Goal: Download file/media

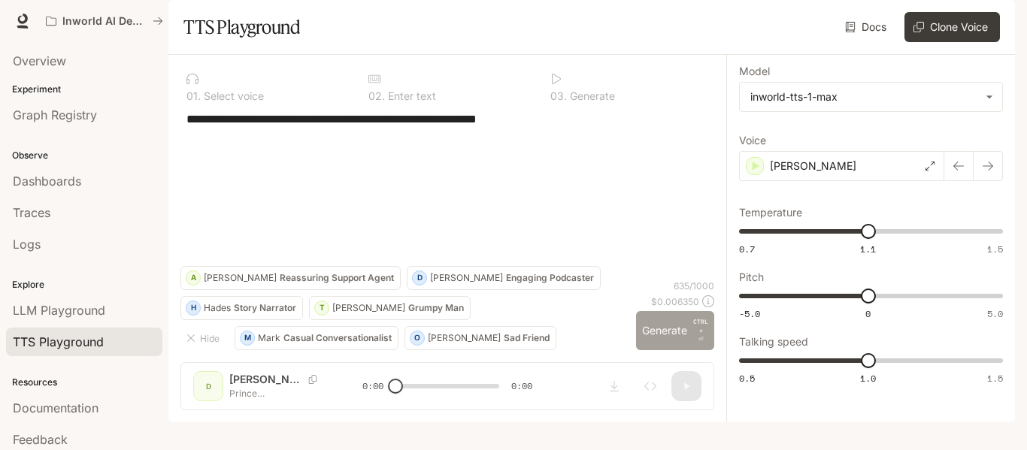
click at [665, 350] on button "Generate CTRL + ⏎" at bounding box center [675, 330] width 78 height 39
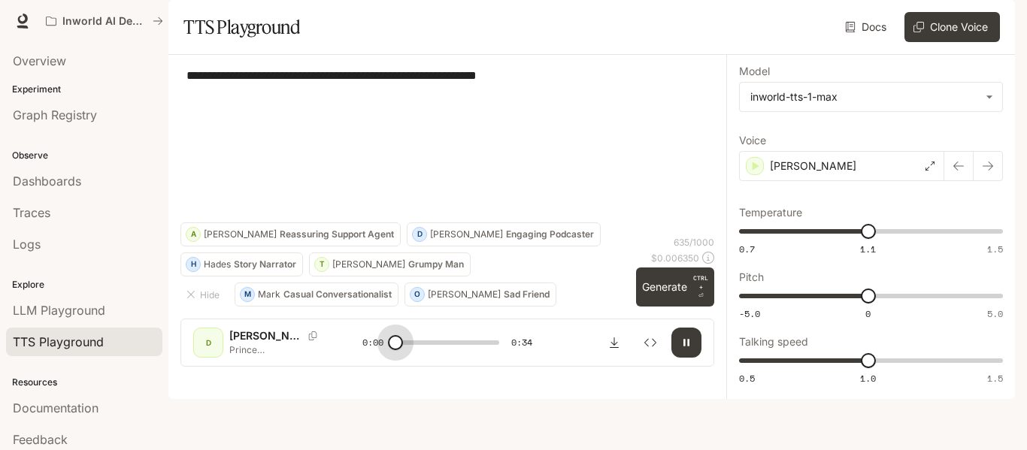
click at [350, 358] on div "D [PERSON_NAME] [PERSON_NAME] seventh birthday on [DEMOGRAPHIC_DATA], was marke…" at bounding box center [447, 343] width 508 height 30
drag, startPoint x: 404, startPoint y: 401, endPoint x: 364, endPoint y: 409, distance: 41.3
click at [364, 354] on div "0:01 0:34" at bounding box center [446, 343] width 169 height 23
drag, startPoint x: 411, startPoint y: 403, endPoint x: 387, endPoint y: 403, distance: 24.1
click at [388, 350] on span at bounding box center [395, 342] width 15 height 15
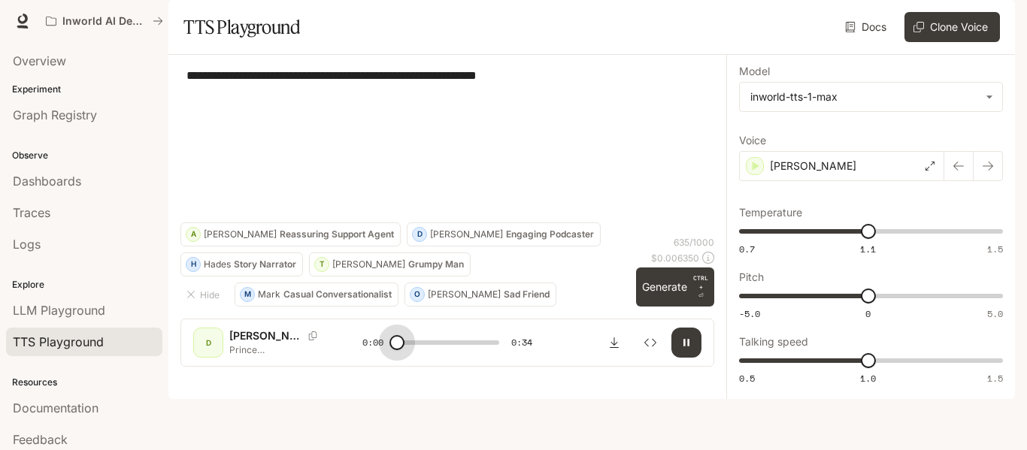
drag, startPoint x: 398, startPoint y: 400, endPoint x: 369, endPoint y: 401, distance: 28.6
click at [369, 354] on div "0:00 0:34" at bounding box center [446, 343] width 169 height 23
click at [398, 350] on span at bounding box center [398, 342] width 15 height 15
drag, startPoint x: 405, startPoint y: 398, endPoint x: 365, endPoint y: 390, distance: 41.4
click at [365, 358] on div "D [PERSON_NAME] [PERSON_NAME] seventh birthday on [DEMOGRAPHIC_DATA], was marke…" at bounding box center [447, 343] width 508 height 30
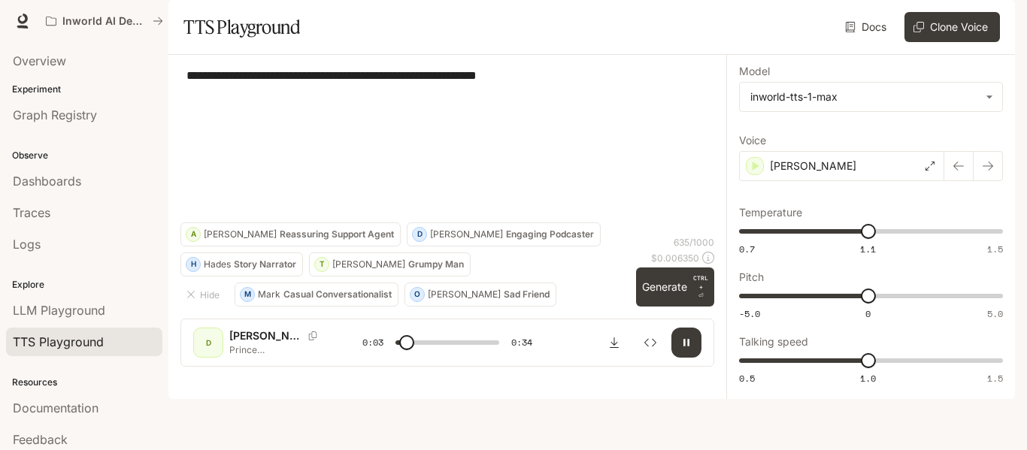
drag, startPoint x: 407, startPoint y: 405, endPoint x: 360, endPoint y: 408, distance: 47.5
click at [360, 358] on div "D [PERSON_NAME] [PERSON_NAME] seventh birthday on [DEMOGRAPHIC_DATA], was marke…" at bounding box center [447, 343] width 508 height 30
click at [351, 367] on div "D [PERSON_NAME] [PERSON_NAME] seventh birthday on [DEMOGRAPHIC_DATA], was marke…" at bounding box center [447, 343] width 534 height 48
drag, startPoint x: 401, startPoint y: 398, endPoint x: 344, endPoint y: 389, distance: 57.8
click at [344, 358] on div "D [PERSON_NAME] [PERSON_NAME] seventh birthday on [DEMOGRAPHIC_DATA], was marke…" at bounding box center [447, 343] width 508 height 30
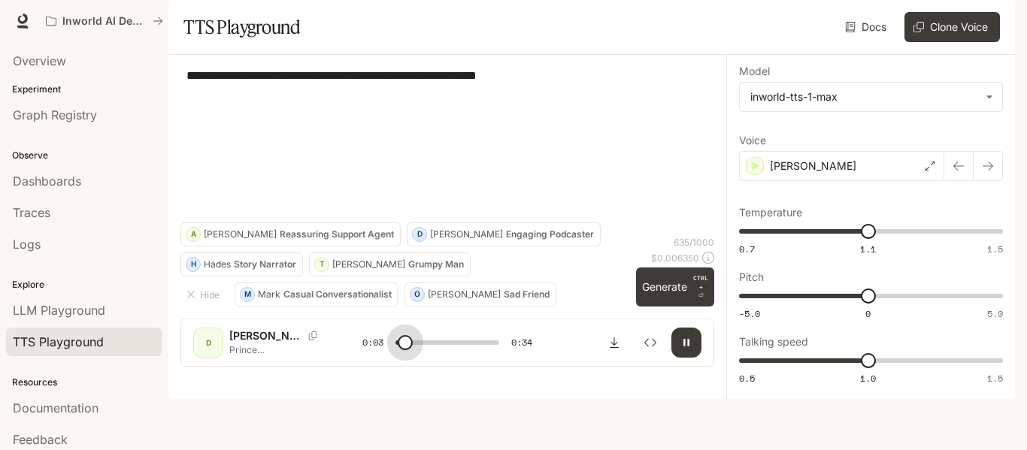
drag, startPoint x: 406, startPoint y: 405, endPoint x: 393, endPoint y: 396, distance: 15.6
click at [398, 350] on span at bounding box center [405, 342] width 15 height 15
click at [399, 350] on span at bounding box center [406, 342] width 15 height 15
click at [678, 358] on button "button" at bounding box center [686, 343] width 30 height 30
type input "***"
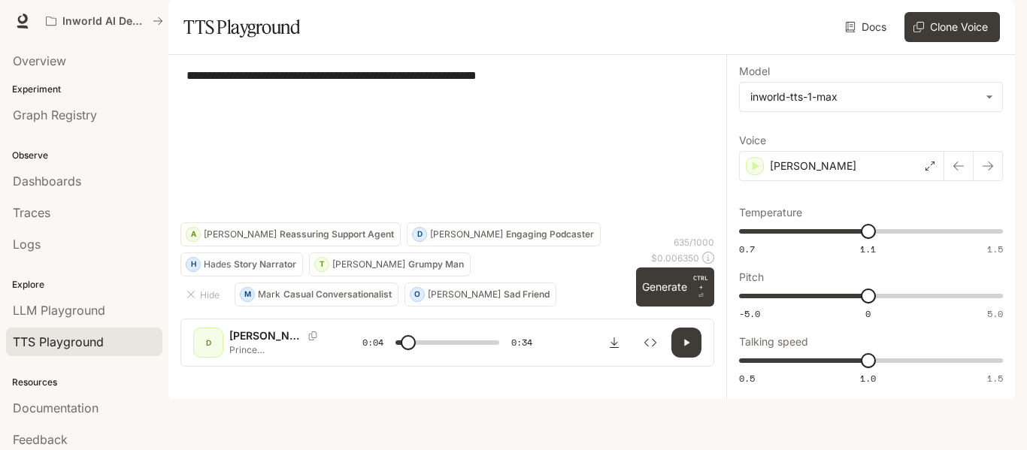
drag, startPoint x: 357, startPoint y: 239, endPoint x: 196, endPoint y: 101, distance: 212.2
click at [196, 101] on div "**********" at bounding box center [447, 217] width 558 height 324
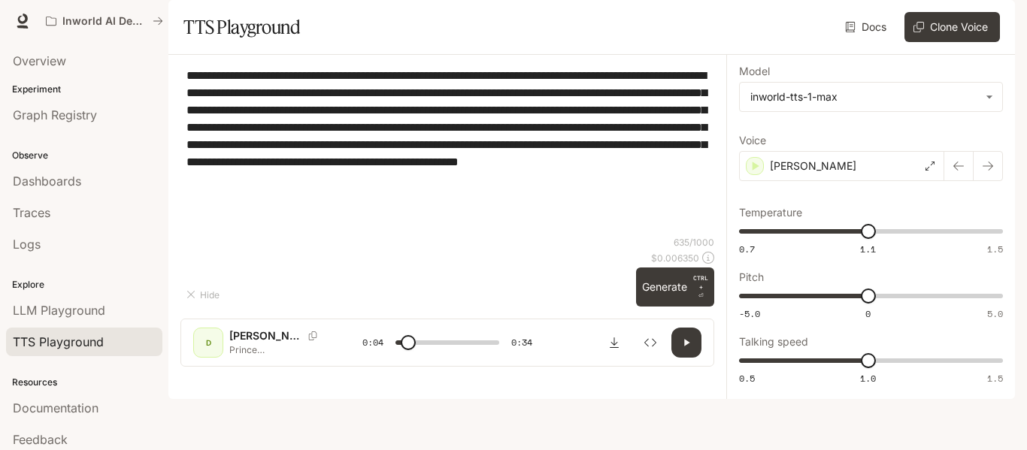
type textarea "*"
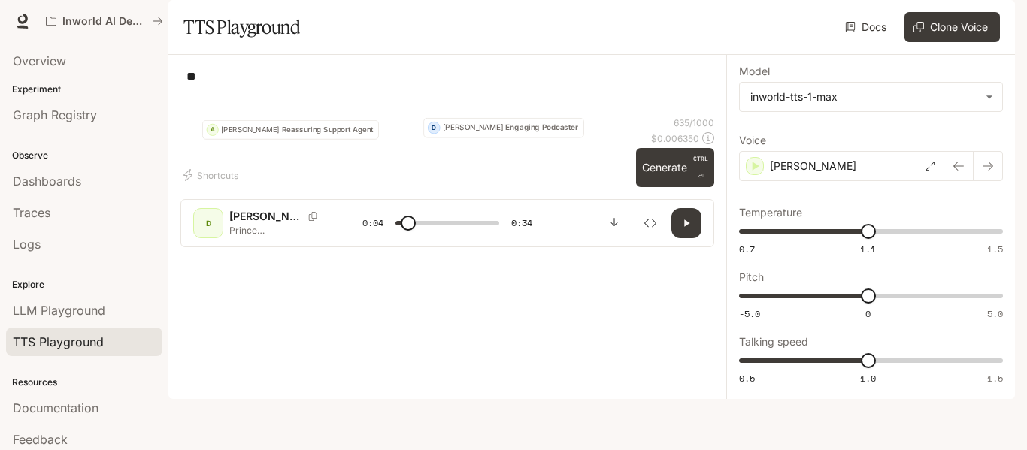
type input "***"
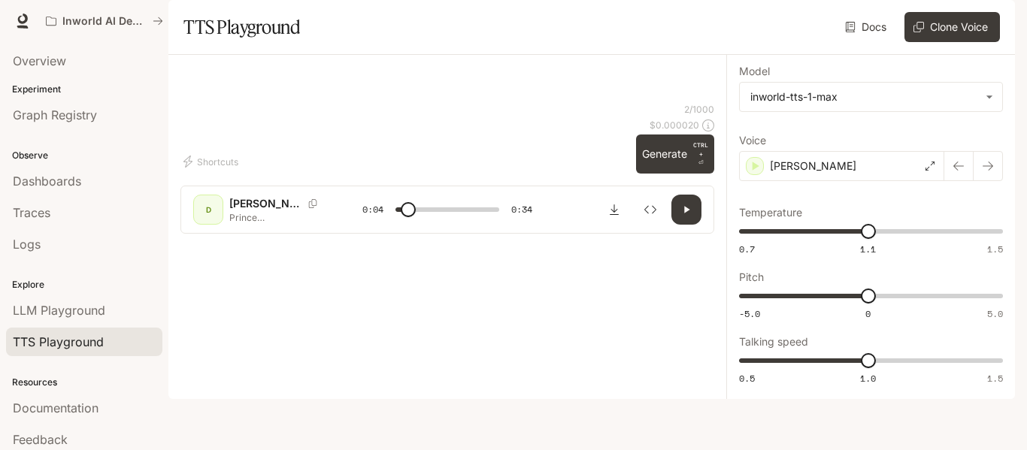
type input "***"
click at [362, 102] on textarea at bounding box center [447, 85] width 522 height 35
paste textarea "**********"
type textarea "**********"
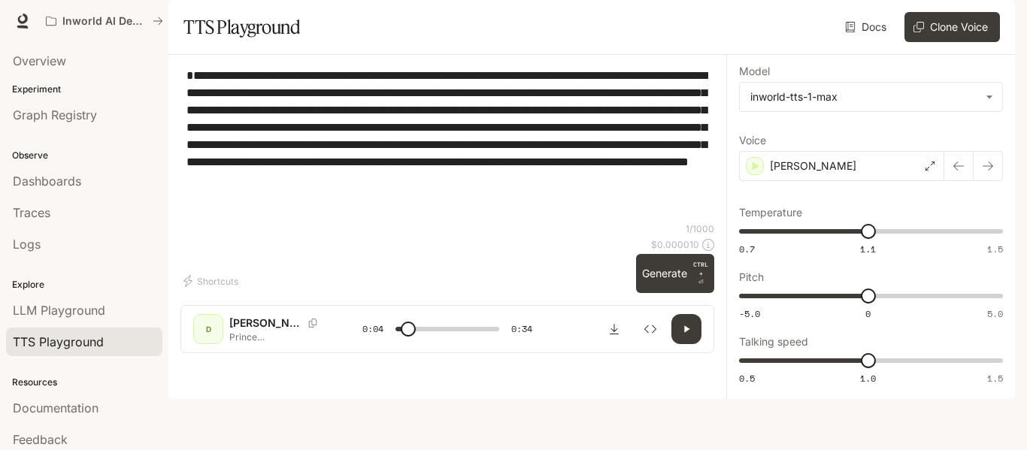
type input "***"
type textarea "**********"
click at [664, 293] on button "Generate CTRL + ⏎" at bounding box center [675, 273] width 78 height 39
click at [409, 337] on span at bounding box center [416, 329] width 15 height 15
click at [409, 337] on span at bounding box center [408, 329] width 15 height 15
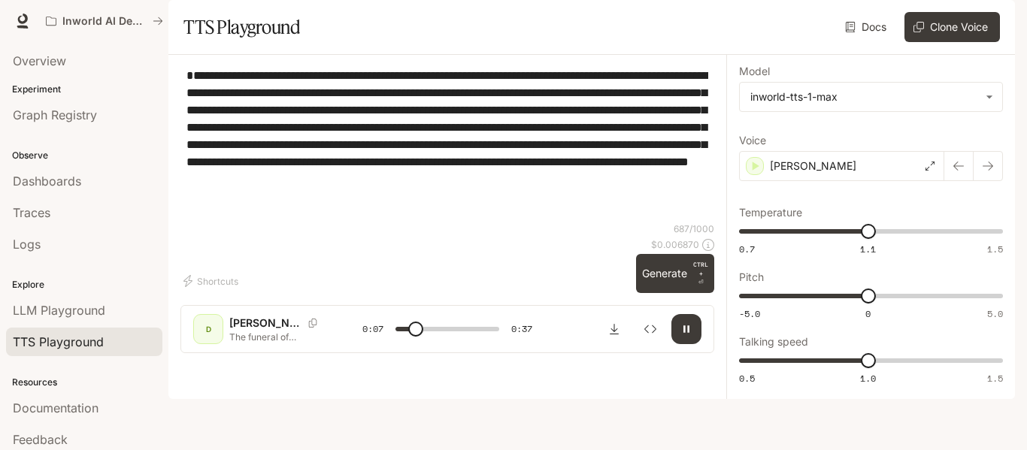
click at [409, 337] on span at bounding box center [415, 329] width 15 height 15
click at [409, 337] on span at bounding box center [408, 329] width 15 height 15
click at [409, 337] on span at bounding box center [416, 329] width 15 height 15
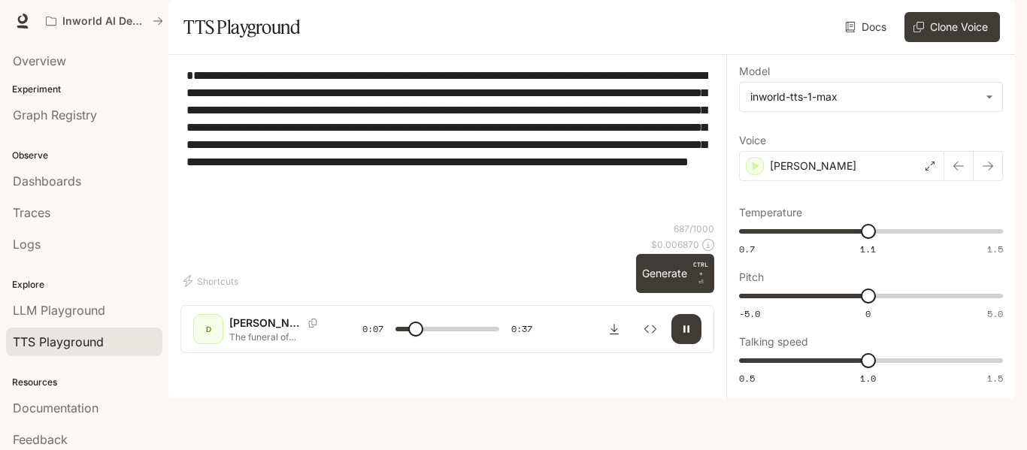
click at [409, 337] on span at bounding box center [415, 329] width 15 height 15
click at [407, 337] on span at bounding box center [414, 329] width 15 height 15
click at [407, 337] on span at bounding box center [406, 329] width 15 height 15
click at [408, 337] on span at bounding box center [415, 329] width 15 height 15
click at [407, 337] on span at bounding box center [414, 329] width 15 height 15
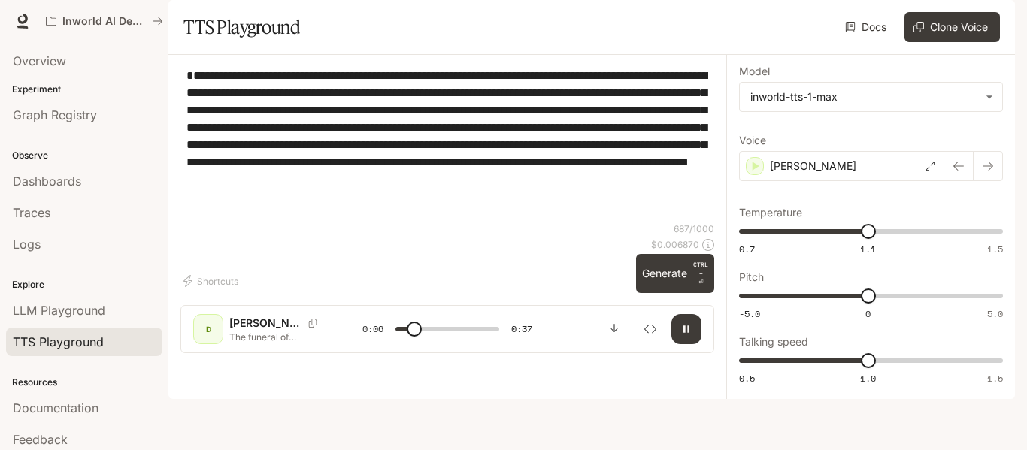
click at [407, 337] on span at bounding box center [414, 329] width 15 height 15
click at [618, 335] on icon "Download audio" at bounding box center [614, 329] width 12 height 12
click at [406, 341] on span at bounding box center [446, 329] width 103 height 23
click at [990, 172] on icon "button" at bounding box center [988, 166] width 12 height 12
click at [407, 337] on span at bounding box center [406, 329] width 15 height 15
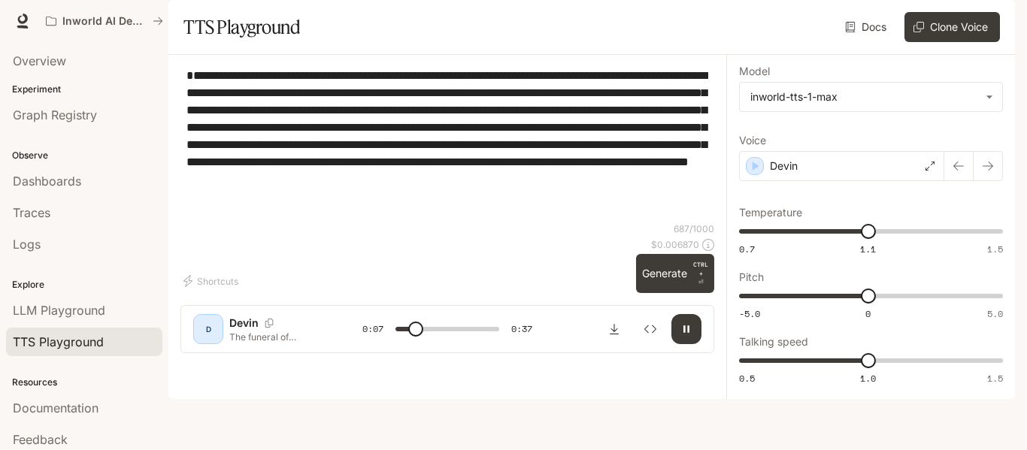
click at [414, 337] on span at bounding box center [415, 329] width 15 height 15
click at [409, 337] on span at bounding box center [415, 329] width 15 height 15
click at [409, 337] on span at bounding box center [414, 329] width 15 height 15
click at [409, 337] on span at bounding box center [408, 329] width 15 height 15
click at [983, 172] on icon "button" at bounding box center [988, 166] width 12 height 12
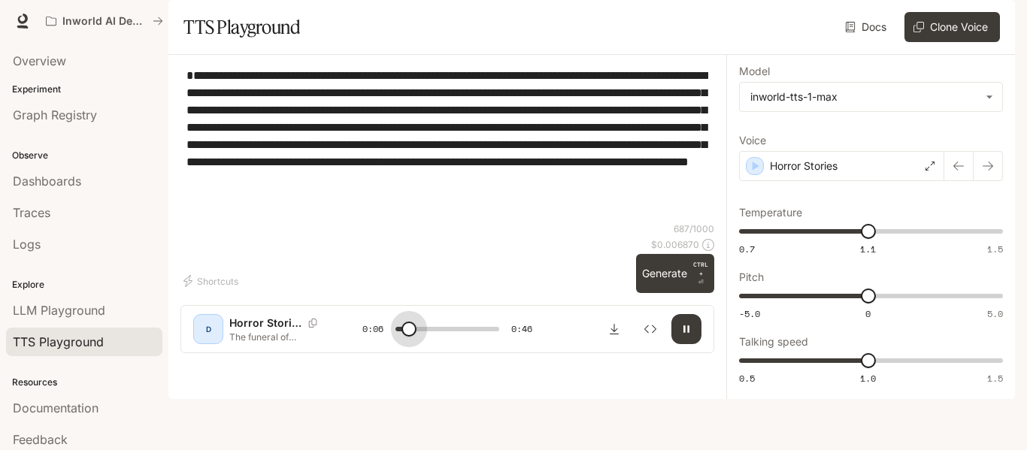
click at [410, 337] on span at bounding box center [408, 329] width 15 height 15
click at [410, 337] on span at bounding box center [415, 329] width 15 height 15
click at [989, 181] on button "button" at bounding box center [988, 166] width 30 height 30
click at [400, 341] on span at bounding box center [446, 329] width 103 height 23
click at [984, 181] on button "button" at bounding box center [988, 166] width 30 height 30
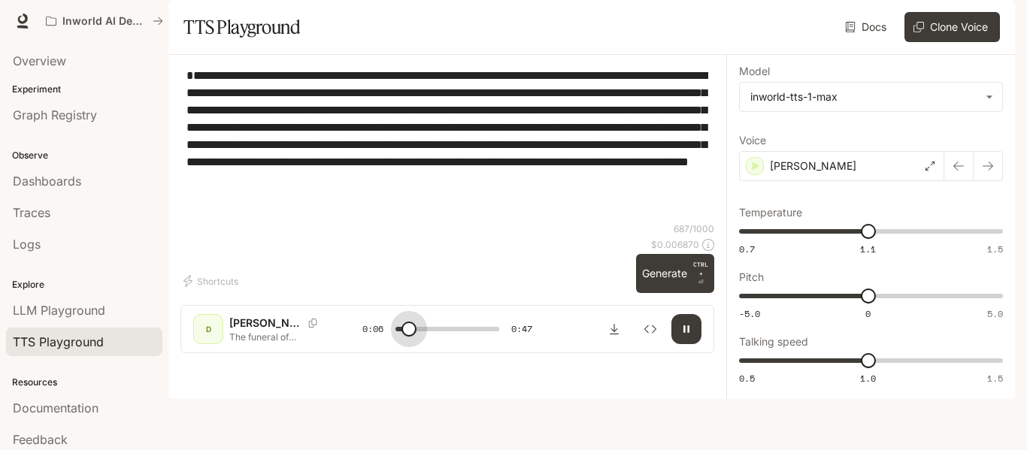
click at [410, 337] on span at bounding box center [408, 329] width 15 height 15
click at [989, 172] on icon "button" at bounding box center [988, 166] width 12 height 12
click at [994, 181] on button "button" at bounding box center [988, 166] width 30 height 30
click at [982, 181] on button "button" at bounding box center [988, 166] width 30 height 30
click at [859, 181] on div "[PERSON_NAME]" at bounding box center [841, 166] width 205 height 30
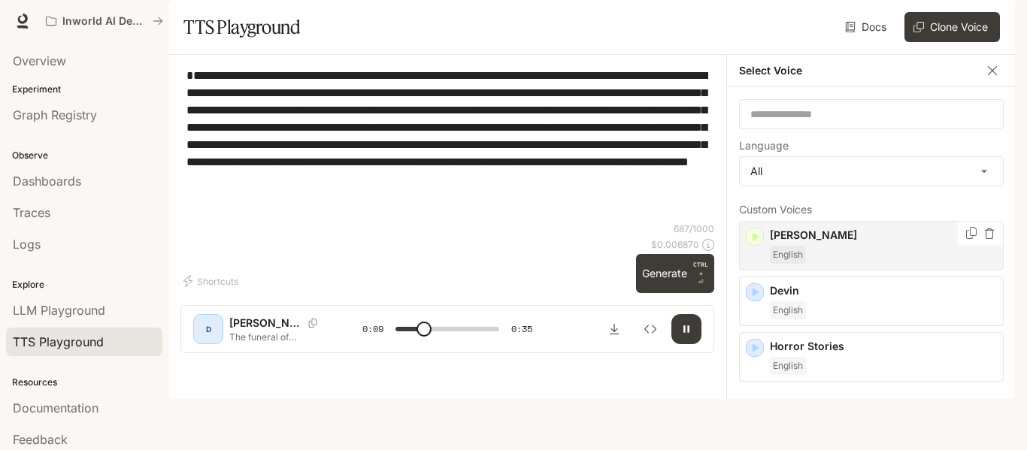
click at [925, 243] on p "[PERSON_NAME]" at bounding box center [883, 235] width 227 height 15
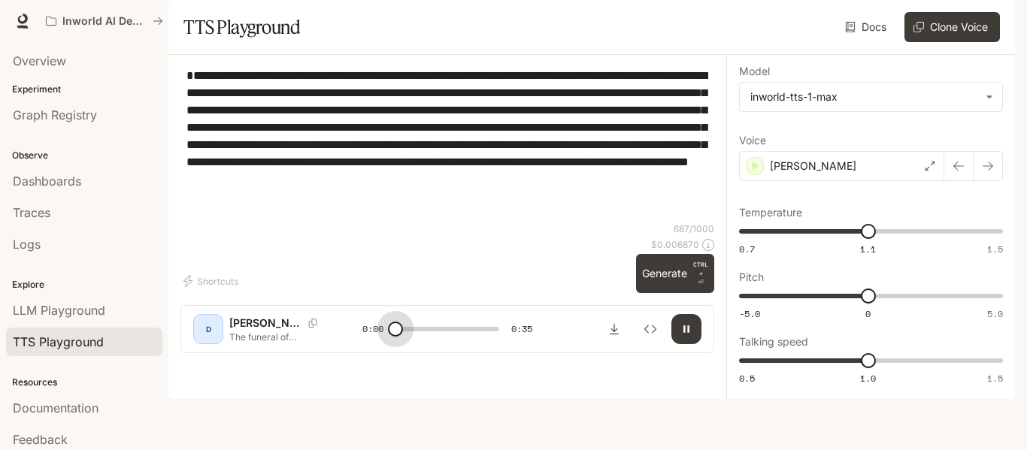
drag, startPoint x: 416, startPoint y: 402, endPoint x: 356, endPoint y: 395, distance: 60.5
click at [356, 344] on div "[PERSON_NAME] The funeral of [PERSON_NAME], held at [GEOGRAPHIC_DATA]'s [GEOGRA…" at bounding box center [447, 329] width 508 height 30
click at [680, 301] on div at bounding box center [447, 255] width 558 height 90
click at [679, 293] on button "Generate CTRL + ⏎" at bounding box center [675, 273] width 78 height 39
click at [685, 344] on button "button" at bounding box center [686, 329] width 30 height 30
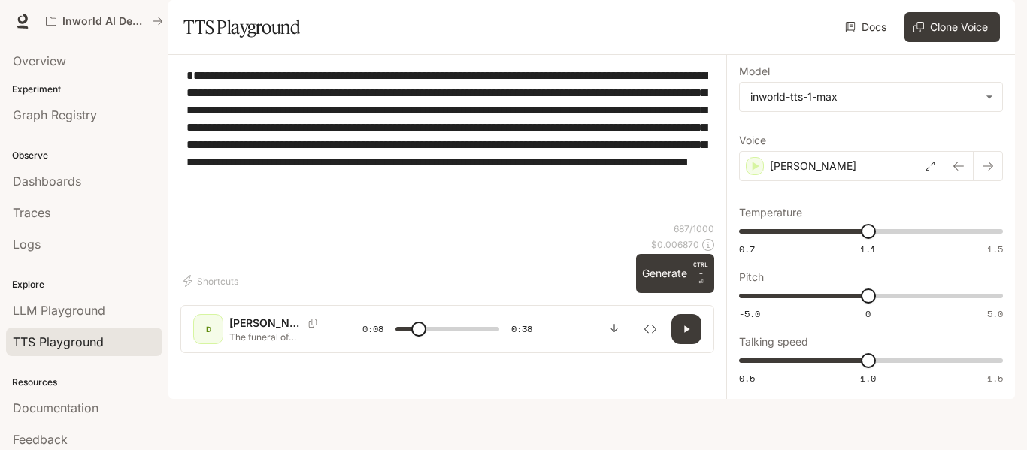
type input "***"
drag, startPoint x: 656, startPoint y: 250, endPoint x: 329, endPoint y: 5, distance: 409.3
click at [329, 5] on div "**********" at bounding box center [513, 225] width 1027 height 450
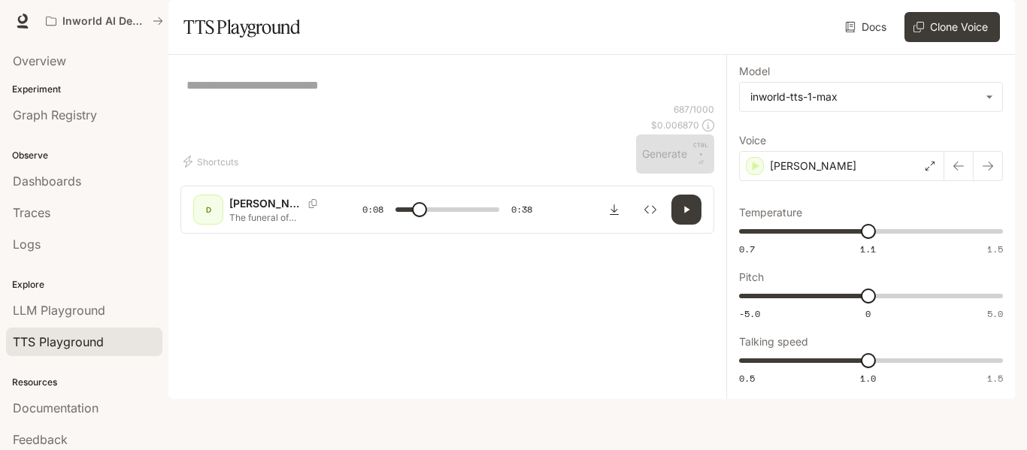
type input "***"
drag, startPoint x: 330, startPoint y: 117, endPoint x: 267, endPoint y: 157, distance: 75.1
click at [267, 103] on div "* ​" at bounding box center [447, 85] width 534 height 36
click at [248, 94] on textarea at bounding box center [447, 85] width 522 height 17
paste textarea "**********"
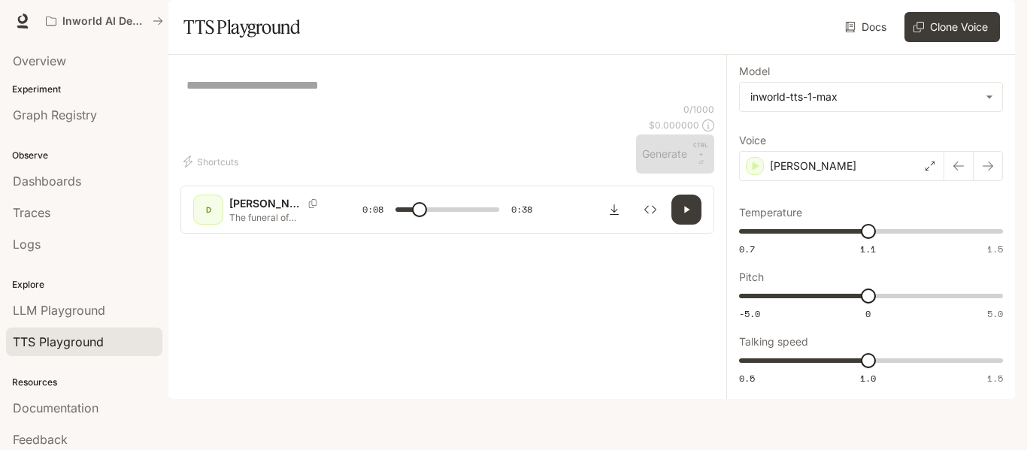
type textarea "**********"
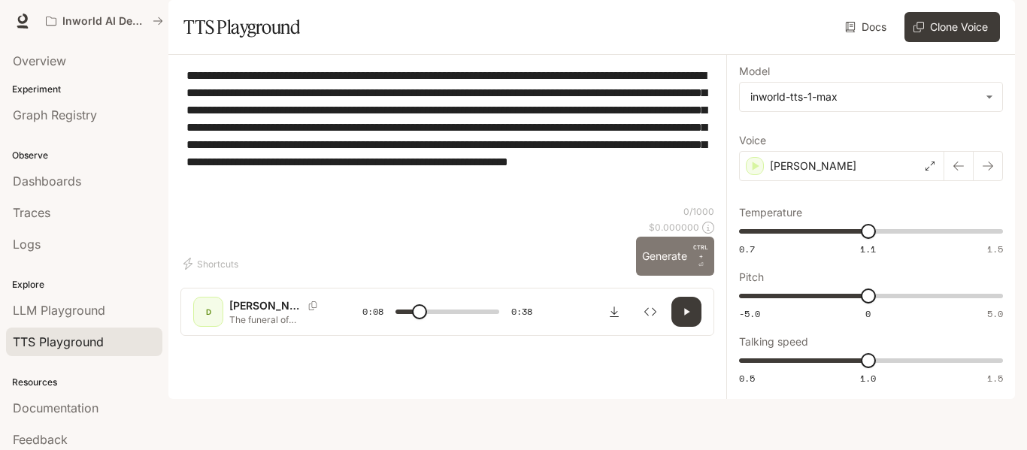
type input "***"
type textarea "**********"
click at [668, 276] on button "Generate CTRL + ⏎" at bounding box center [675, 256] width 78 height 39
click at [457, 320] on span at bounding box center [464, 311] width 15 height 15
click at [438, 323] on span at bounding box center [446, 312] width 103 height 23
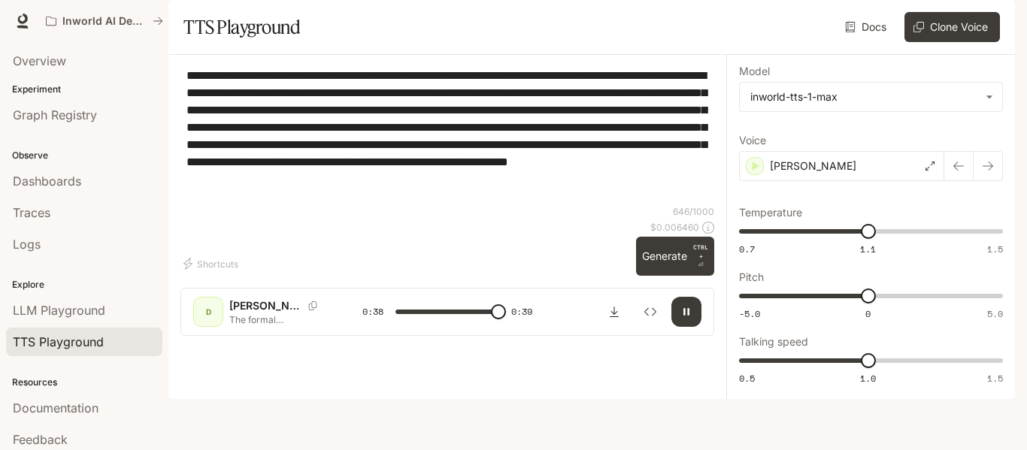
type input "*"
click at [463, 198] on textarea "**********" at bounding box center [447, 136] width 522 height 138
click at [613, 318] on icon "Download audio" at bounding box center [614, 312] width 12 height 12
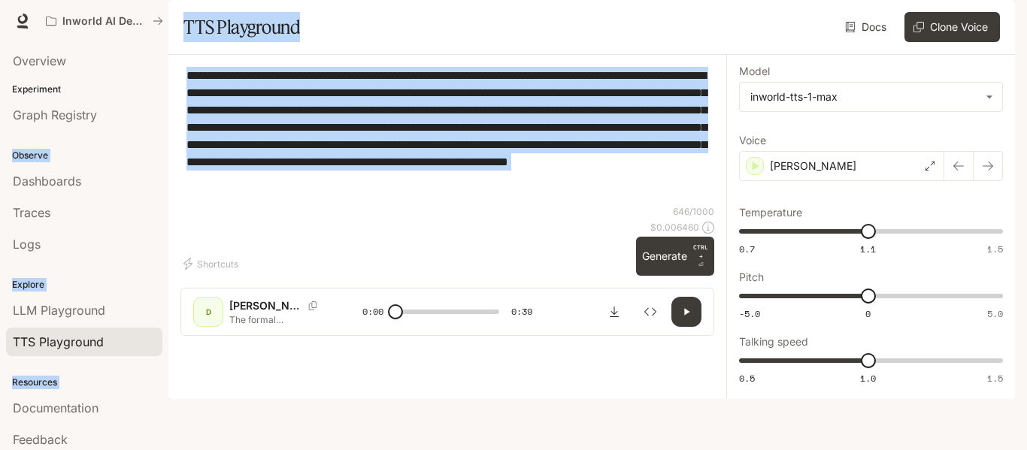
drag, startPoint x: 430, startPoint y: 250, endPoint x: 68, endPoint y: 93, distance: 394.0
click at [168, 93] on main "**********" at bounding box center [591, 199] width 846 height 399
click at [68, 93] on p "Experiment" at bounding box center [84, 90] width 168 height 14
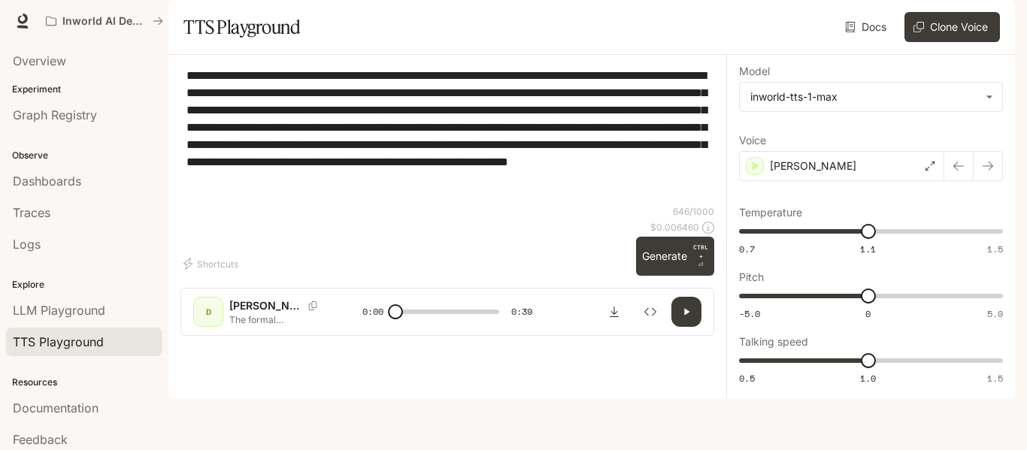
drag, startPoint x: 365, startPoint y: 233, endPoint x: 177, endPoint y: 120, distance: 219.8
click at [177, 120] on div "**********" at bounding box center [447, 201] width 558 height 293
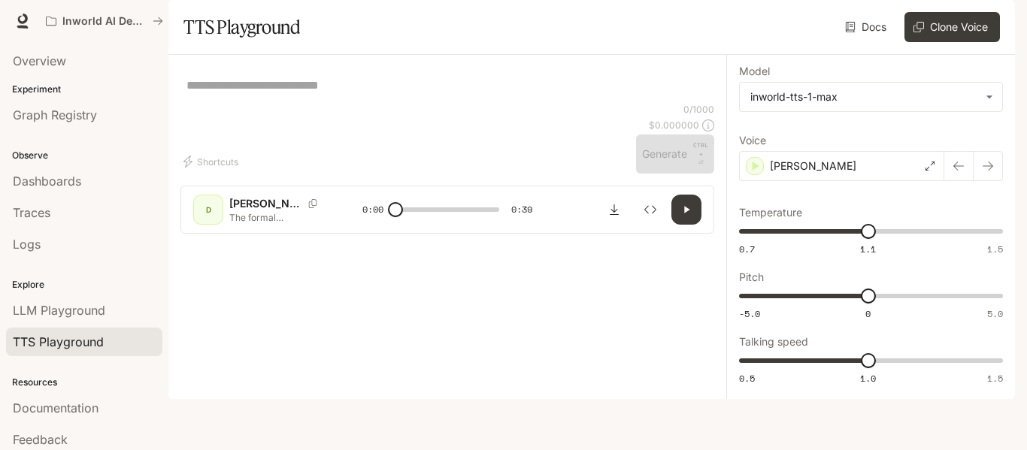
click at [238, 94] on textarea at bounding box center [447, 85] width 522 height 17
paste textarea "**********"
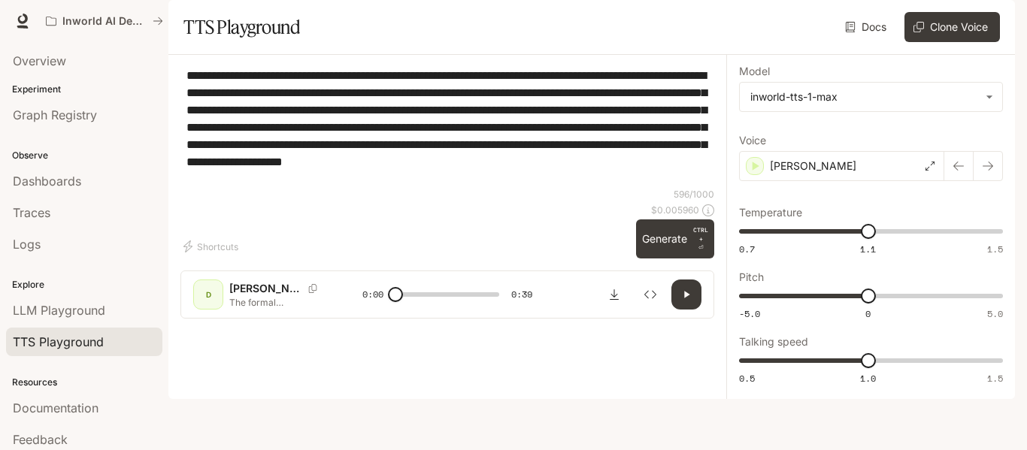
type textarea "**********"
click at [661, 283] on div at bounding box center [447, 238] width 558 height 90
click at [651, 259] on button "Generate CTRL + ⏎" at bounding box center [675, 239] width 78 height 39
drag, startPoint x: 358, startPoint y: 386, endPoint x: 347, endPoint y: 382, distance: 11.5
click at [347, 319] on div "D [PERSON_NAME]'s first major policy decision as regent involved the continuati…" at bounding box center [447, 295] width 534 height 48
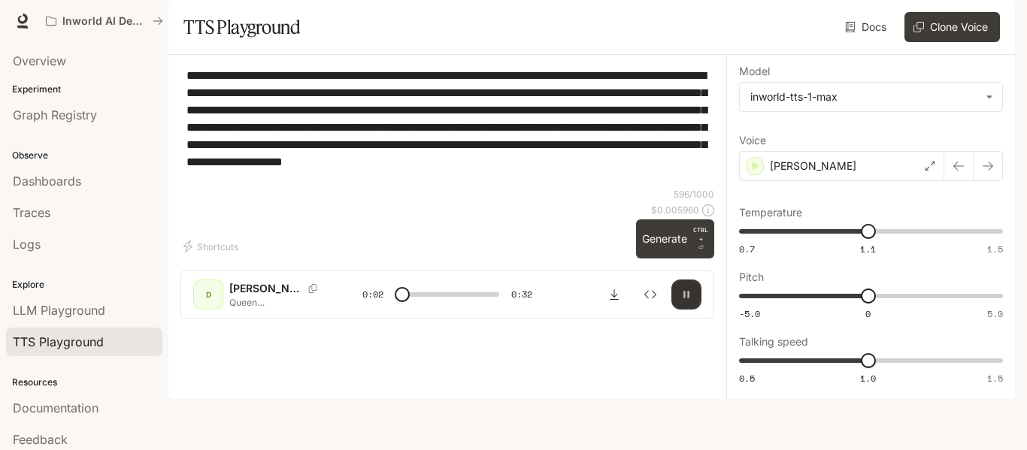
click at [689, 301] on icon "button" at bounding box center [686, 295] width 12 height 12
click at [677, 310] on button "button" at bounding box center [686, 295] width 30 height 30
click at [658, 259] on button "Generate CTRL + ⏎" at bounding box center [675, 239] width 78 height 39
click at [432, 302] on span at bounding box center [433, 294] width 15 height 15
click at [425, 302] on span at bounding box center [432, 294] width 15 height 15
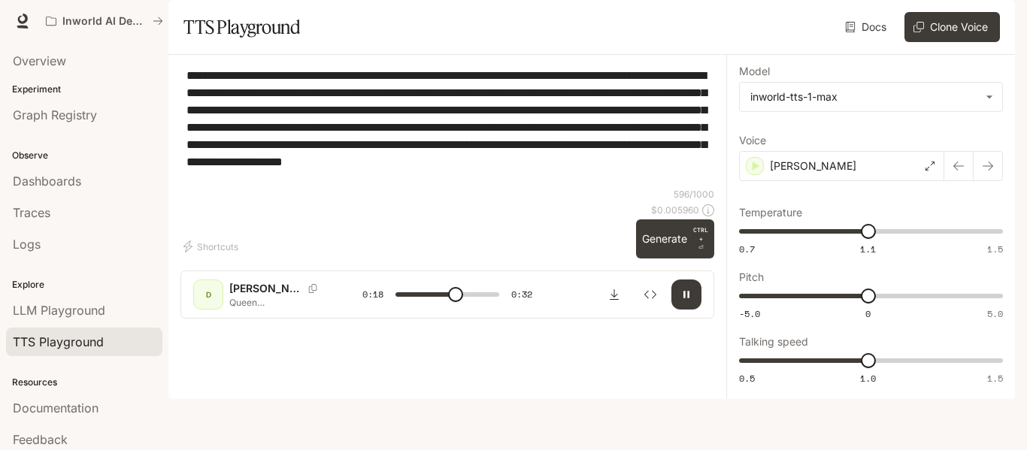
click at [448, 302] on span at bounding box center [455, 294] width 15 height 15
click at [449, 302] on span at bounding box center [456, 294] width 15 height 15
click at [450, 302] on span at bounding box center [457, 294] width 15 height 15
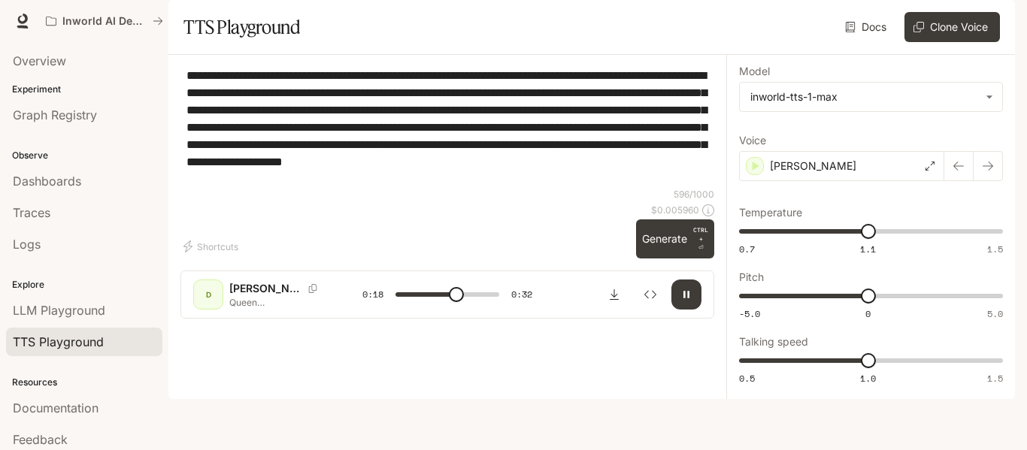
click at [449, 302] on span at bounding box center [456, 294] width 15 height 15
click at [435, 306] on span at bounding box center [446, 294] width 103 height 23
click at [438, 306] on span at bounding box center [446, 294] width 103 height 23
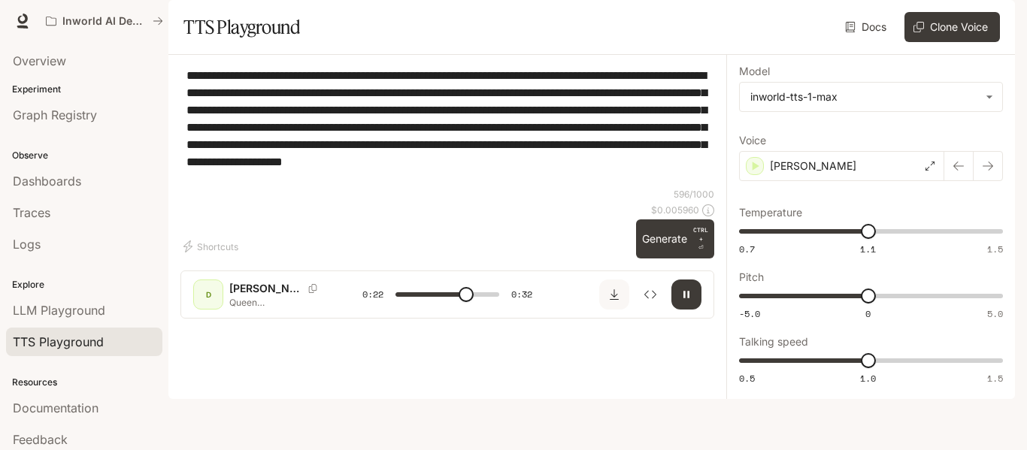
click at [618, 310] on button "Download audio" at bounding box center [614, 295] width 30 height 30
type input "*"
